Goal: Transaction & Acquisition: Purchase product/service

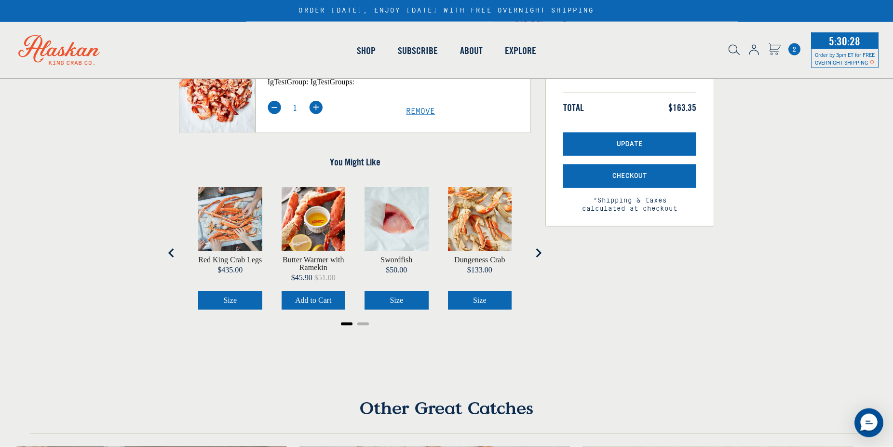
scroll to position [246, 0]
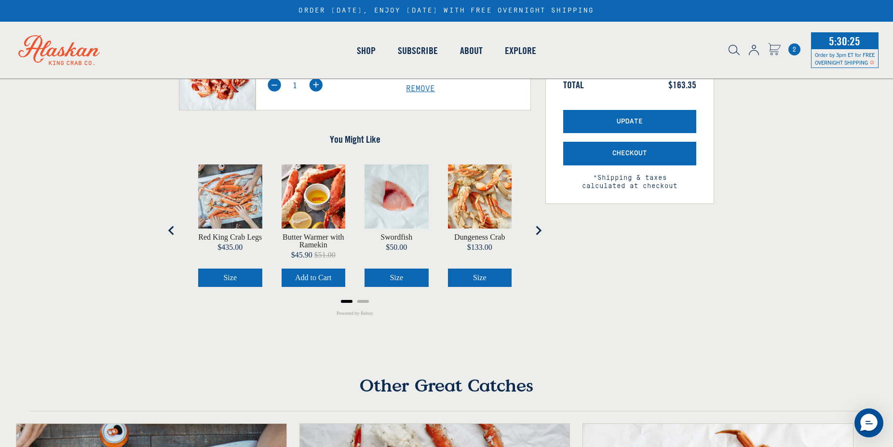
click at [538, 229] on icon "Next slide" at bounding box center [539, 230] width 6 height 9
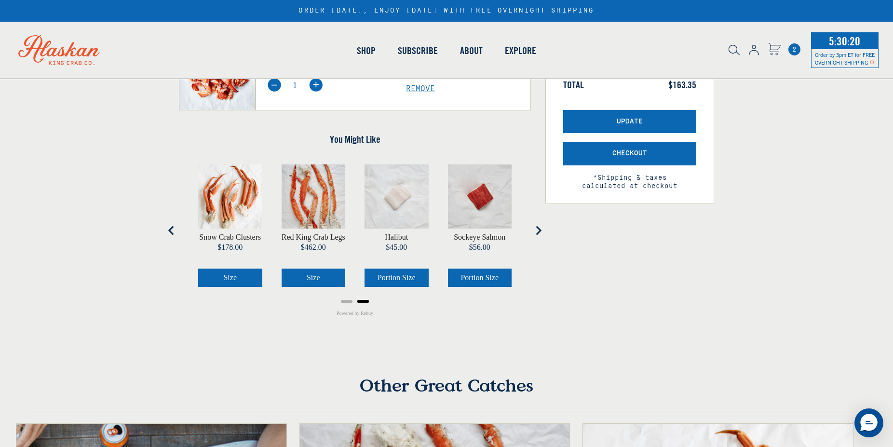
click at [223, 278] on button "Size" at bounding box center [230, 278] width 64 height 18
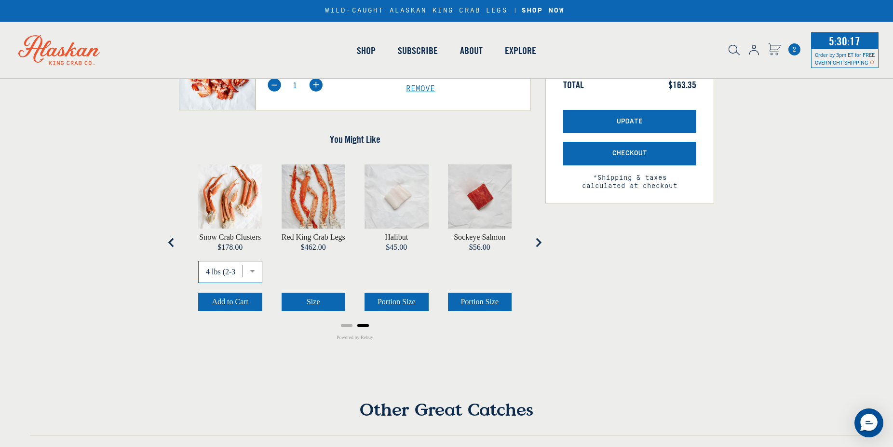
click at [198, 261] on select "4 lbs (2-3 Servings) 8 lbs (4-6 Servings) 12 lbs (6-10 Servings) 16 lbs (8-12 S…" at bounding box center [230, 272] width 64 height 22
click at [252, 271] on select "4 lbs (2-3 Servings) 8 lbs (4-6 Servings) 12 lbs (6-10 Servings) 16 lbs (8-12 S…" at bounding box center [230, 272] width 64 height 22
click at [223, 304] on span "Add to Cart" at bounding box center [230, 301] width 37 height 8
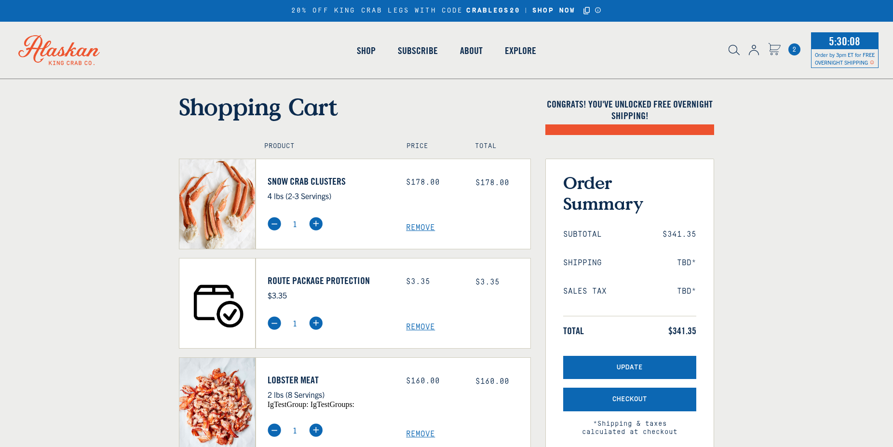
click at [423, 327] on span "Remove" at bounding box center [468, 327] width 124 height 9
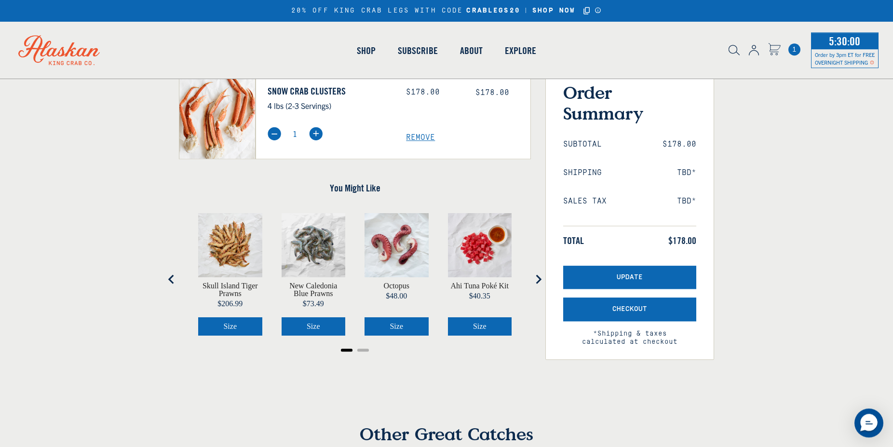
scroll to position [98, 0]
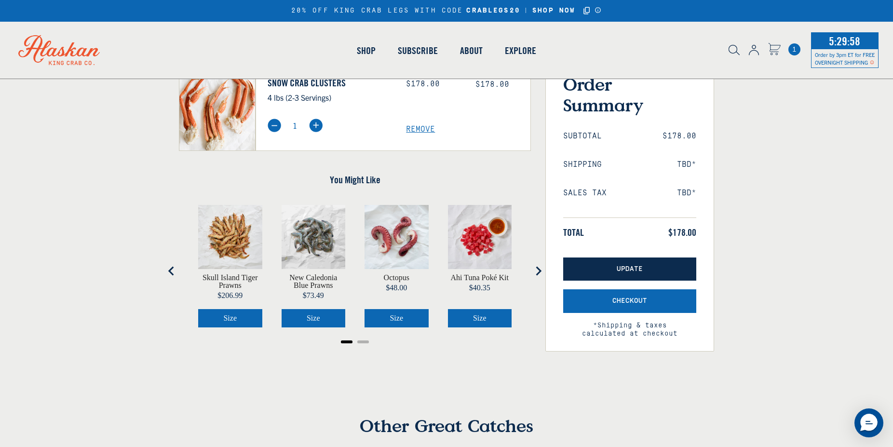
click at [621, 267] on span "Update" at bounding box center [630, 269] width 26 height 8
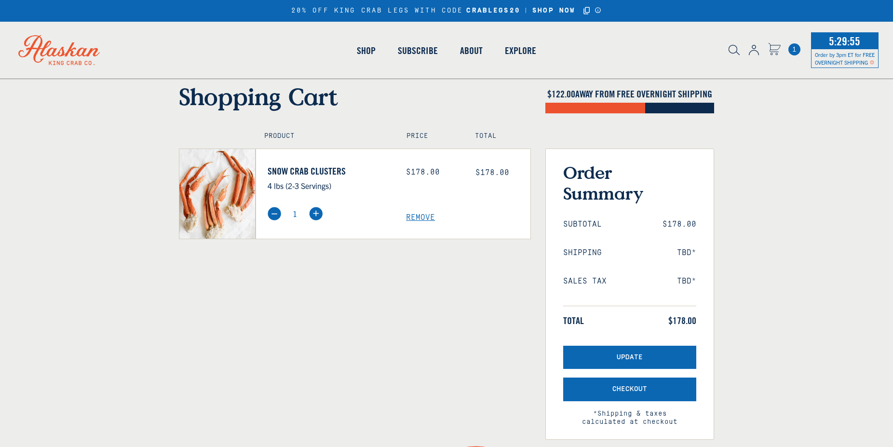
scroll to position [98, 0]
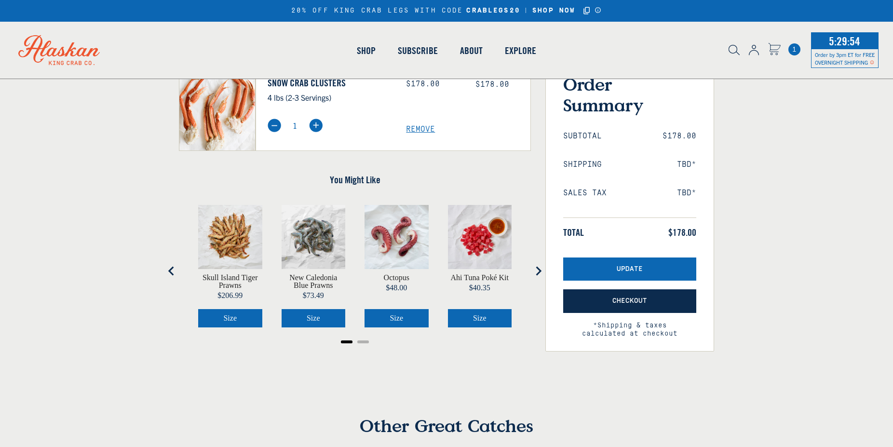
click at [618, 300] on span "Checkout" at bounding box center [629, 301] width 35 height 8
